Goal: Information Seeking & Learning: Find specific page/section

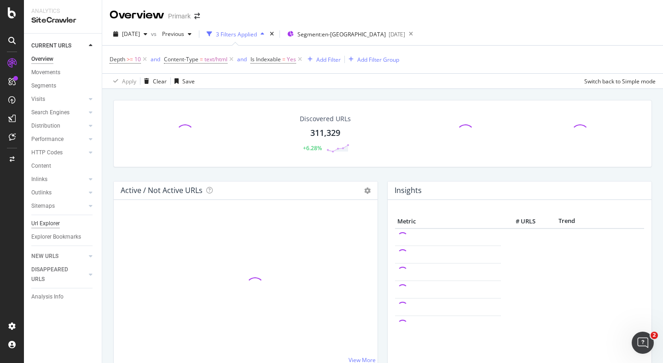
click at [53, 222] on div "Url Explorer" at bounding box center [45, 224] width 29 height 10
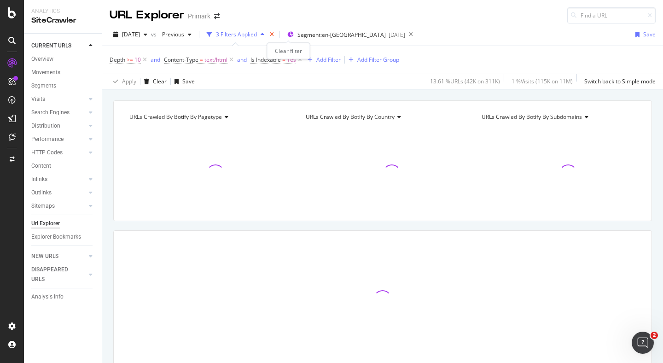
click at [274, 34] on icon "times" at bounding box center [272, 35] width 4 height 6
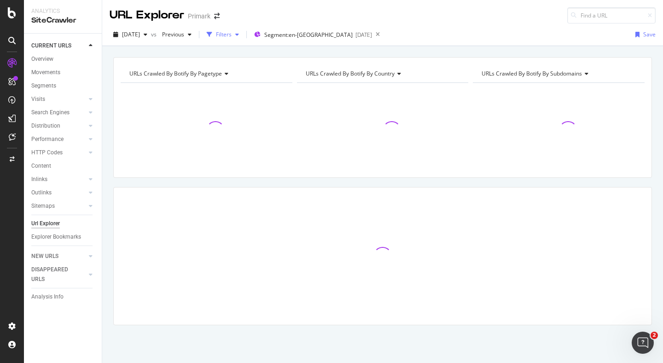
click at [232, 35] on div "Filters" at bounding box center [224, 34] width 16 height 8
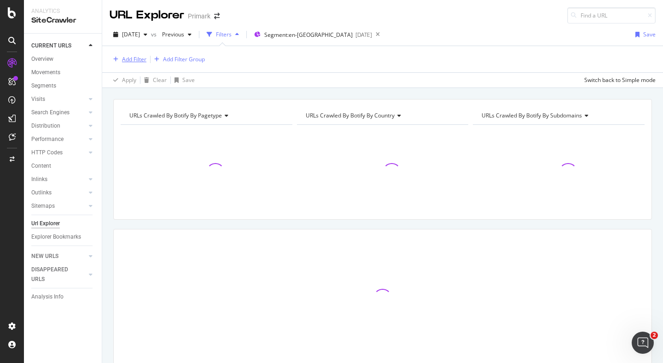
click at [131, 57] on div "Add Filter" at bounding box center [134, 59] width 24 height 8
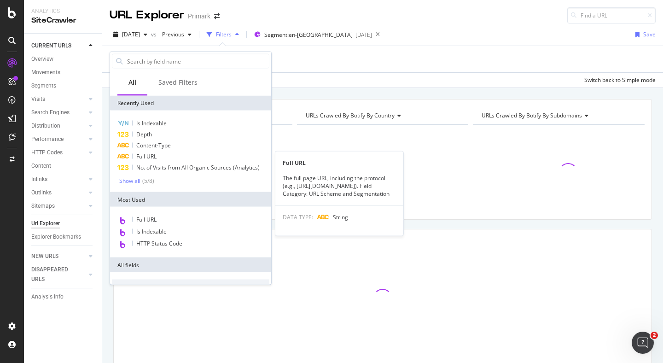
click at [149, 156] on span "Full URL" at bounding box center [146, 157] width 20 height 8
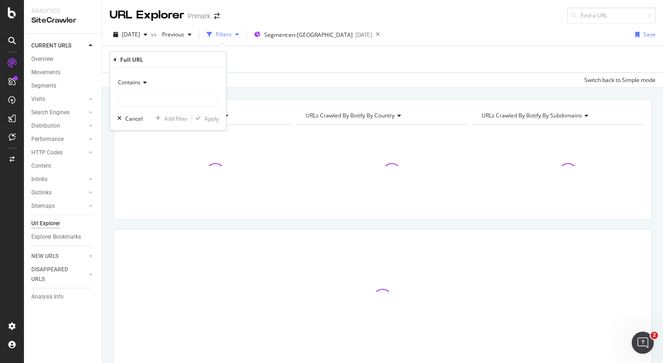
click at [144, 88] on div "Contains" at bounding box center [167, 82] width 101 height 15
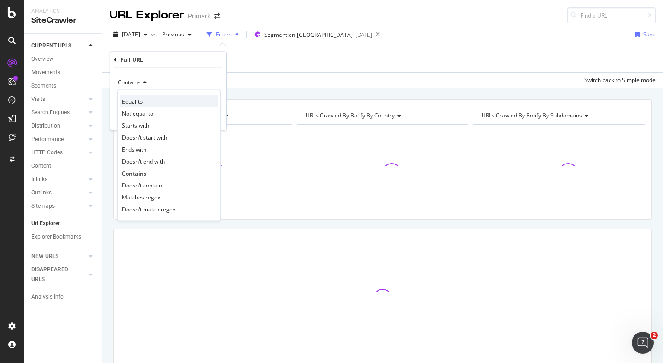
click at [142, 100] on span "Equal to" at bounding box center [132, 101] width 21 height 8
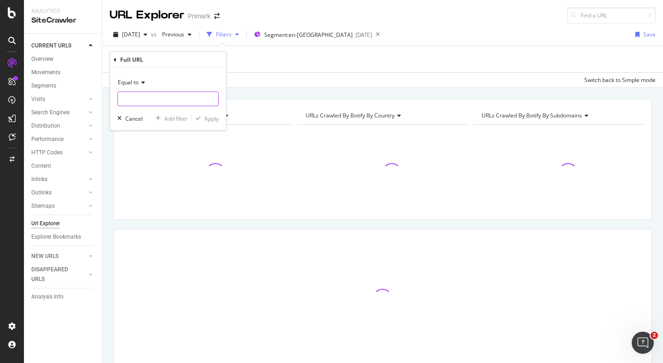
click at [156, 100] on input "text" at bounding box center [168, 99] width 100 height 15
paste input "[URL][DOMAIN_NAME]"
type input "[URL][DOMAIN_NAME]"
click at [210, 120] on div "Apply" at bounding box center [212, 118] width 14 height 8
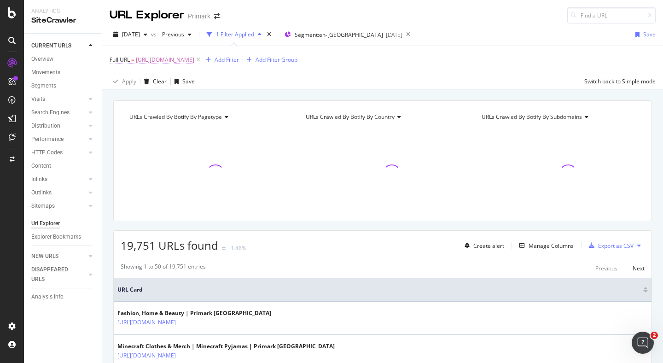
click at [194, 60] on span "[URL][DOMAIN_NAME]" at bounding box center [165, 59] width 59 height 13
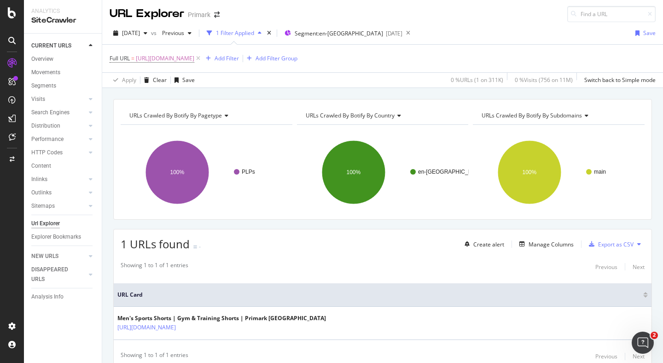
click at [338, 276] on div "Showing 1 to 1 of 1 entries Previous Next URL Card Men's Sports Shorts | Gym & …" at bounding box center [383, 312] width 538 height 110
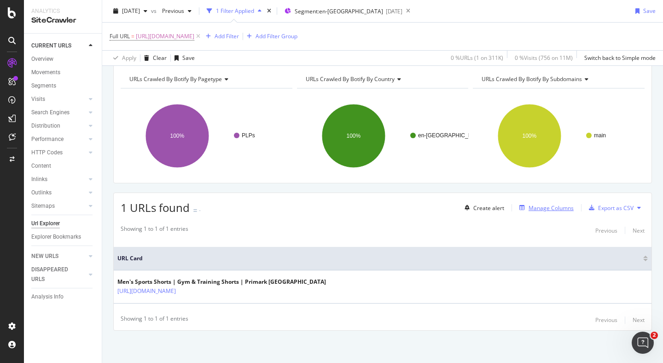
click at [547, 209] on div "Manage Columns" at bounding box center [551, 208] width 45 height 8
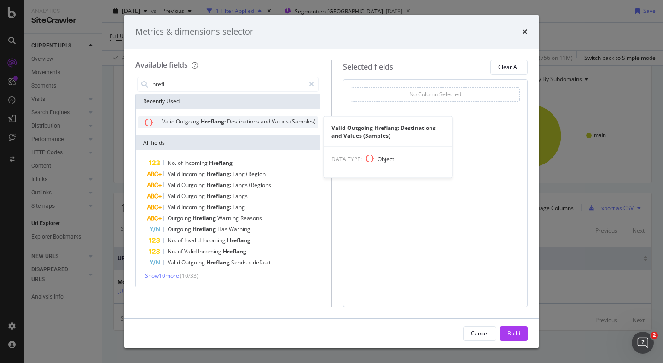
type input "hrefl"
click at [198, 123] on span "Outgoing" at bounding box center [188, 121] width 25 height 8
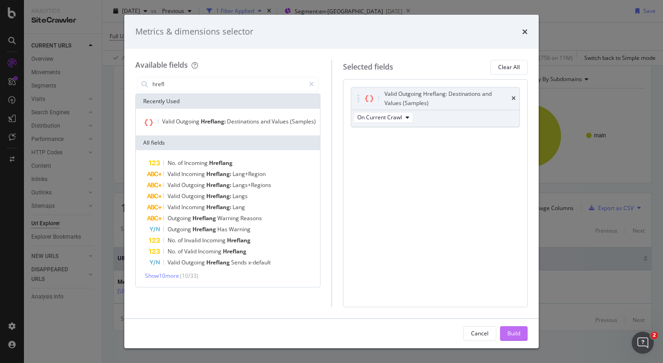
click at [519, 334] on div "Build" at bounding box center [514, 333] width 13 height 8
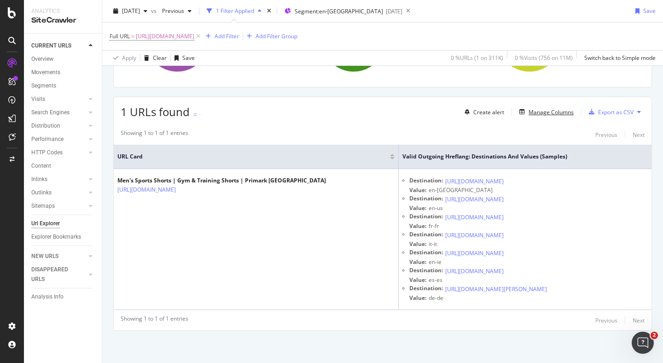
scroll to position [141, 0]
click at [151, 11] on div "button" at bounding box center [145, 11] width 11 height 6
click at [393, 129] on div "Showing 1 to 1 of 1 entries Previous Next" at bounding box center [383, 134] width 538 height 11
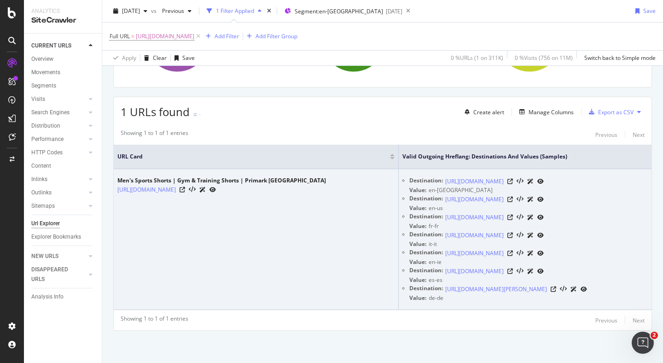
scroll to position [195, 0]
